Goal: Information Seeking & Learning: Check status

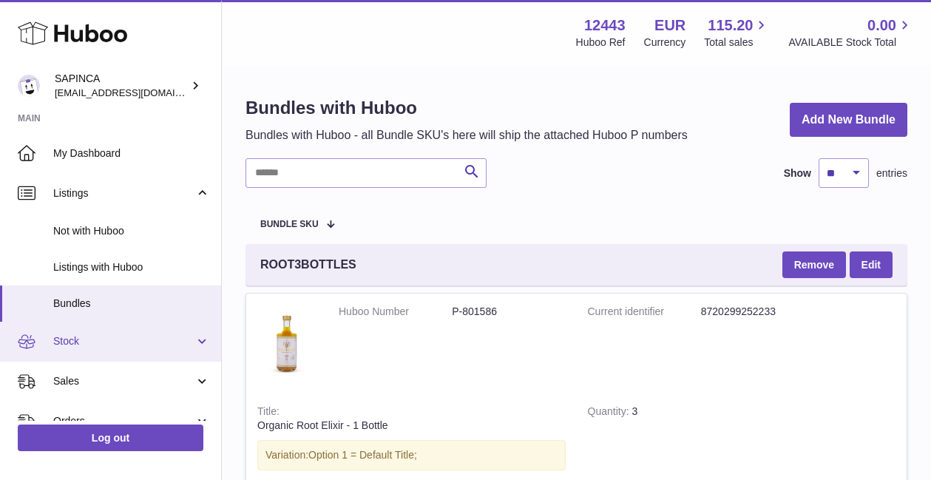
click at [68, 340] on span "Stock" at bounding box center [123, 341] width 141 height 14
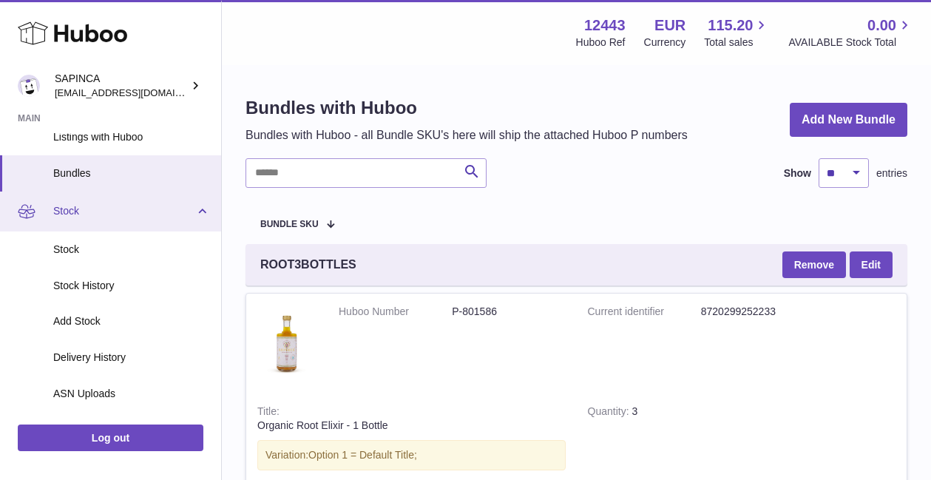
scroll to position [112, 0]
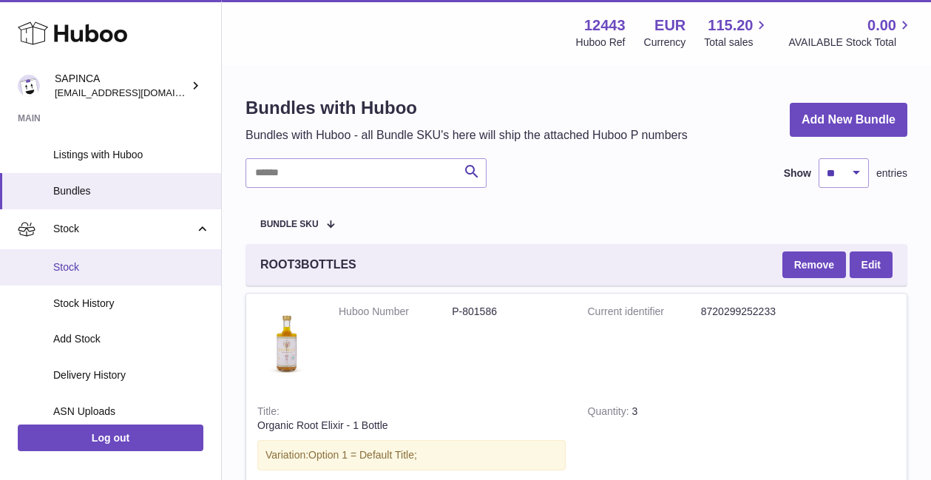
click at [76, 269] on span "Stock" at bounding box center [131, 267] width 157 height 14
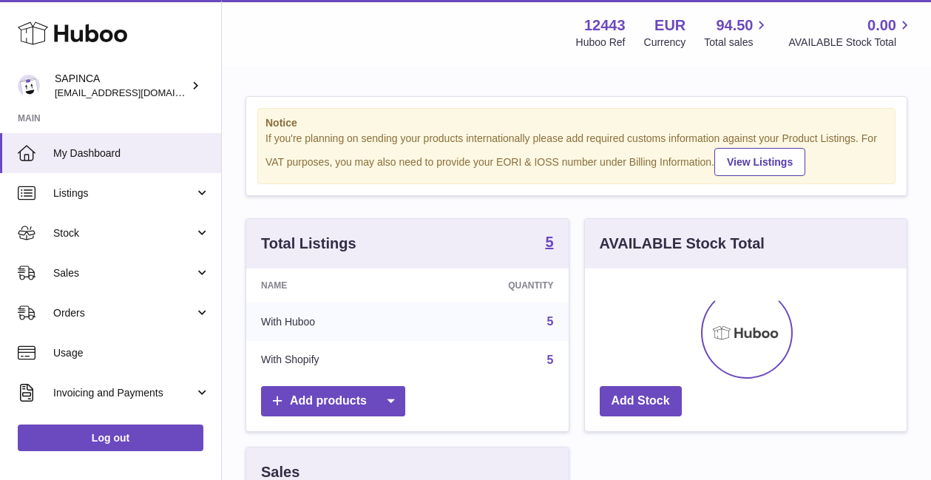
scroll to position [231, 322]
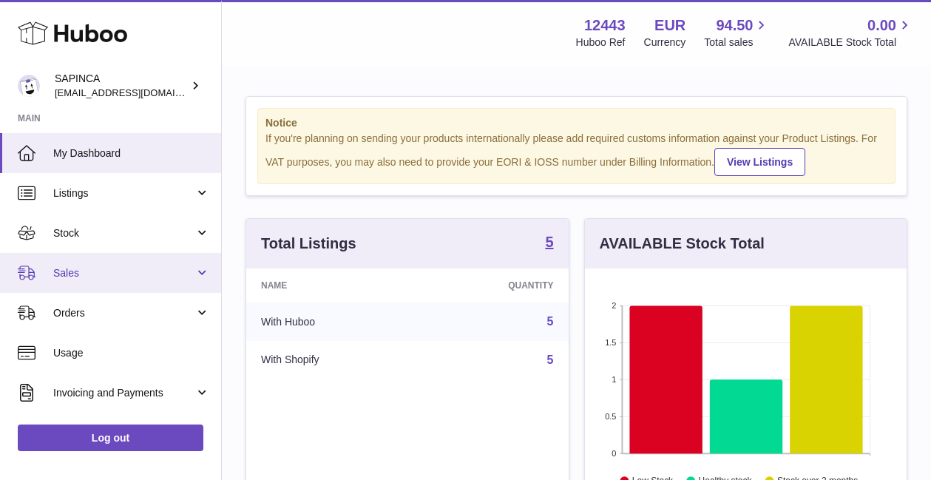
click at [72, 266] on span "Sales" at bounding box center [123, 273] width 141 height 14
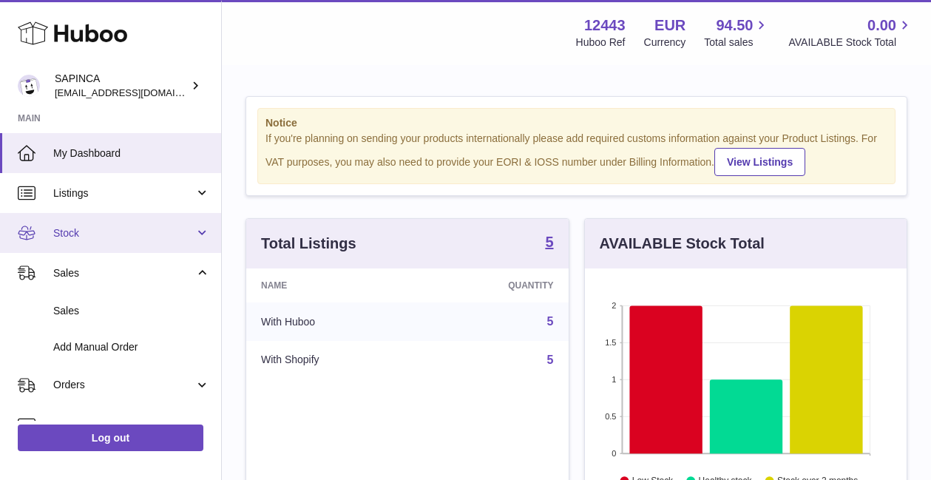
click at [69, 232] on span "Stock" at bounding box center [123, 233] width 141 height 14
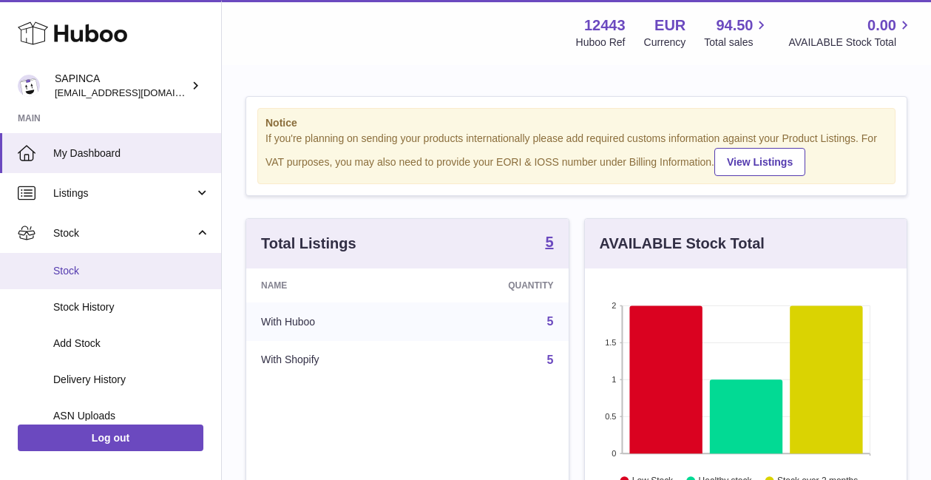
click at [61, 268] on span "Stock" at bounding box center [131, 271] width 157 height 14
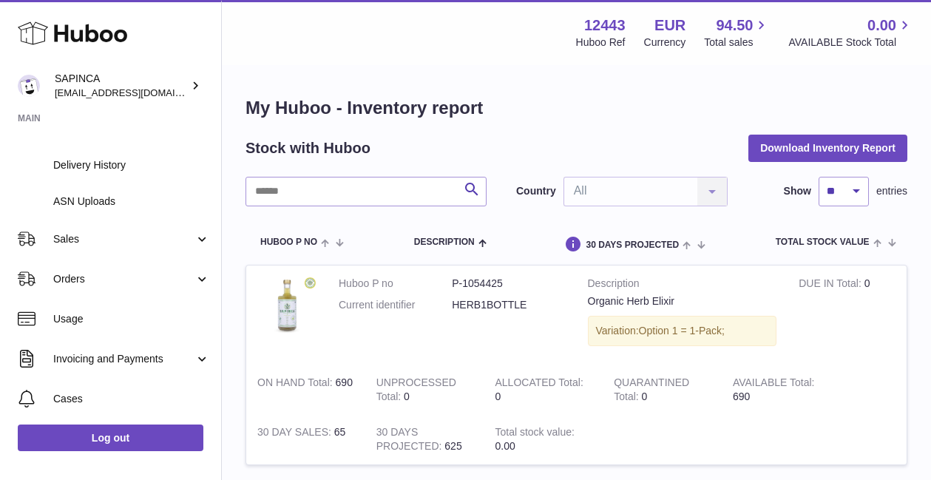
scroll to position [222, 0]
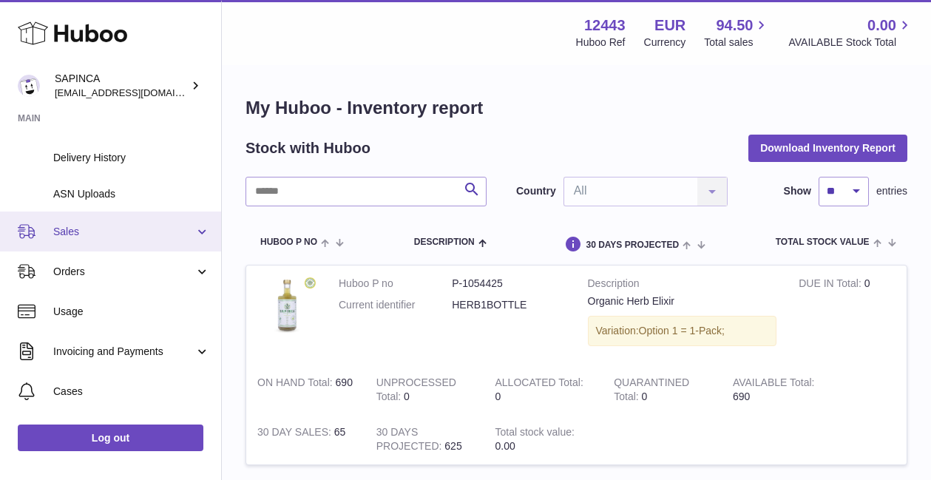
click at [70, 237] on span "Sales" at bounding box center [123, 232] width 141 height 14
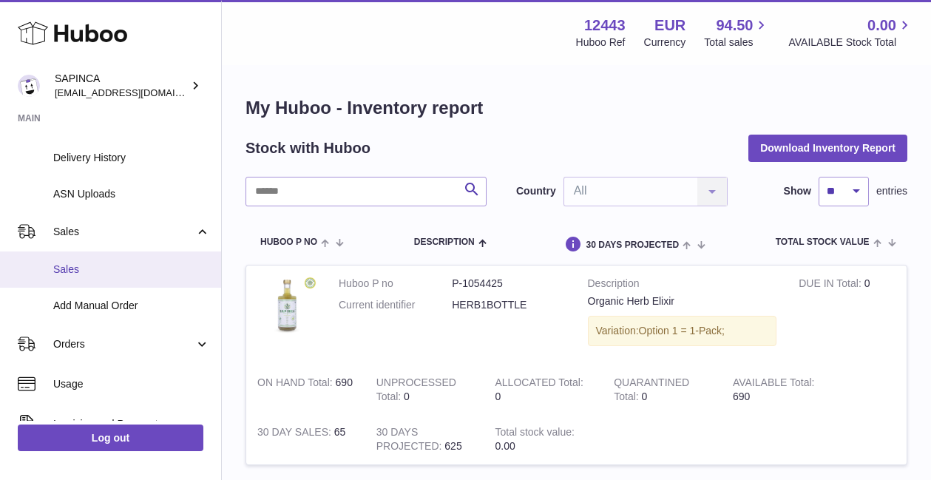
click at [64, 263] on span "Sales" at bounding box center [131, 269] width 157 height 14
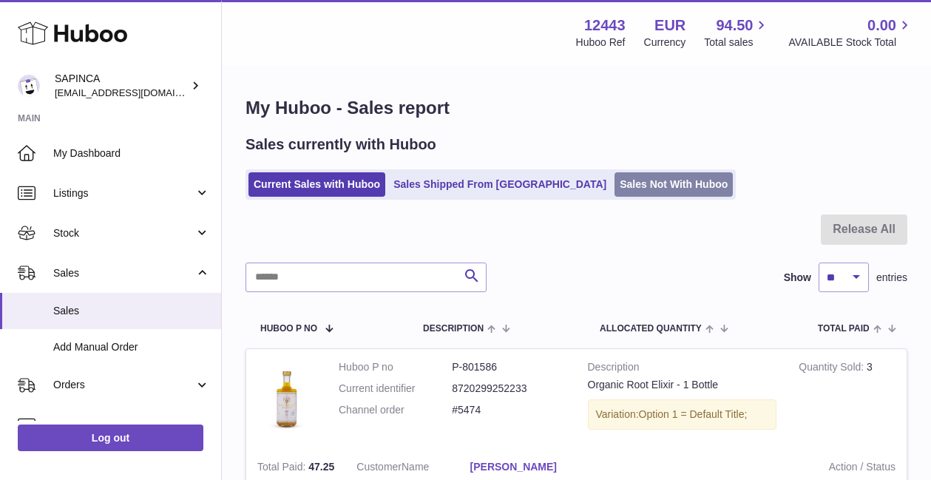
click at [614, 183] on link "Sales Not With Huboo" at bounding box center [673, 184] width 118 height 24
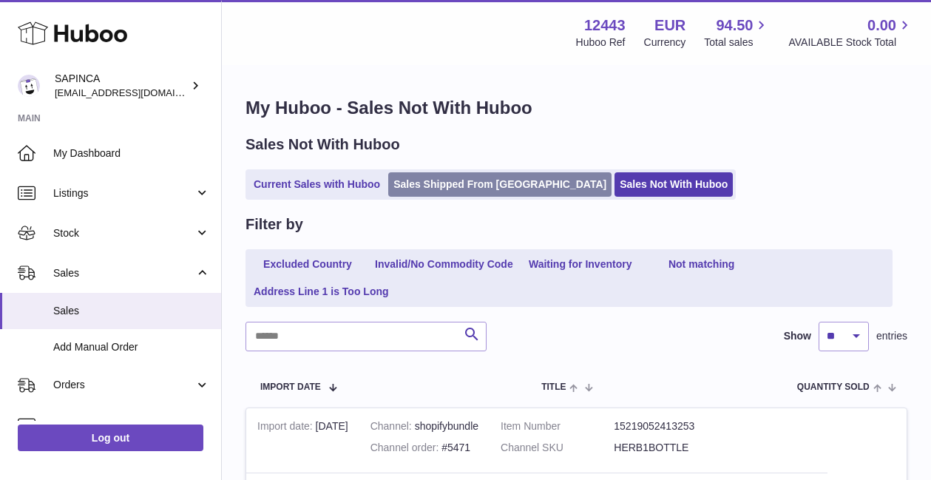
click at [444, 180] on link "Sales Shipped From [GEOGRAPHIC_DATA]" at bounding box center [499, 184] width 223 height 24
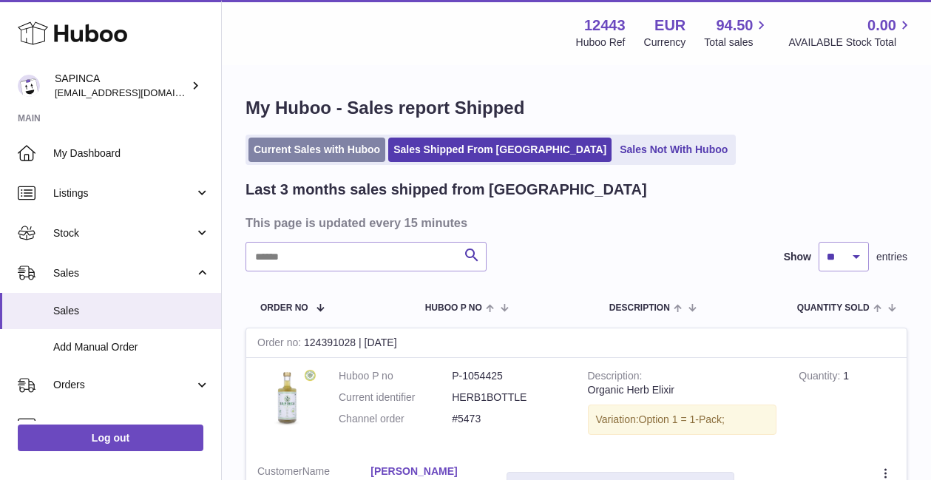
click at [322, 147] on link "Current Sales with Huboo" at bounding box center [316, 149] width 137 height 24
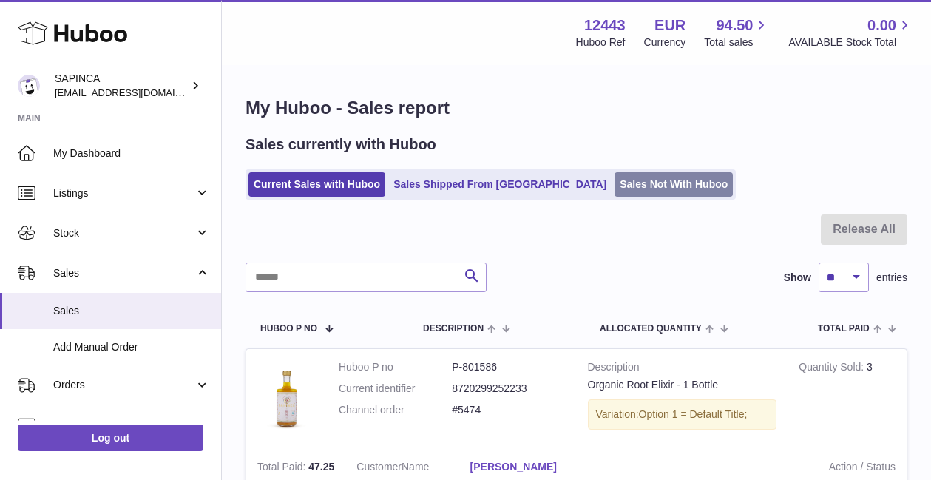
click at [614, 182] on link "Sales Not With Huboo" at bounding box center [673, 184] width 118 height 24
